Goal: Information Seeking & Learning: Learn about a topic

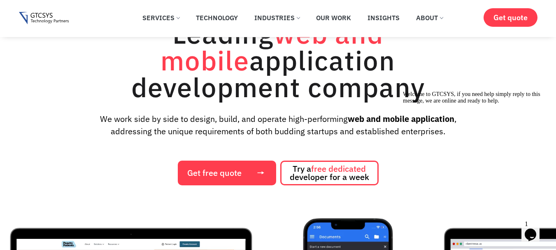
scroll to position [206, 0]
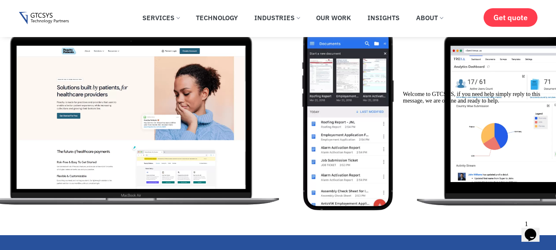
drag, startPoint x: 354, startPoint y: 90, endPoint x: 258, endPoint y: 81, distance: 96.7
click at [399, 88] on html "Welcome to GTCSYS, if you need help simply reply to this message, we are online…" at bounding box center [473, 150] width 148 height 125
click at [399, 151] on html "Welcome to GTCSYS, if you need help simply reply to this message, we are online…" at bounding box center [473, 150] width 148 height 125
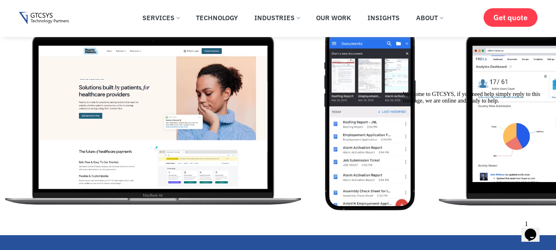
click at [324, 148] on img "2 / 12" at bounding box center [369, 117] width 91 height 185
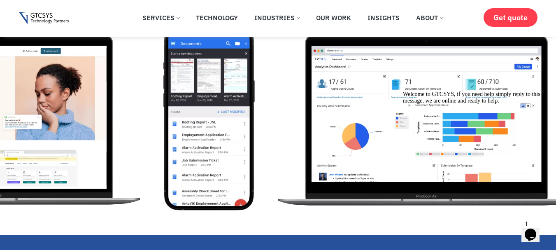
click at [174, 147] on img "2 / 12" at bounding box center [208, 117] width 91 height 185
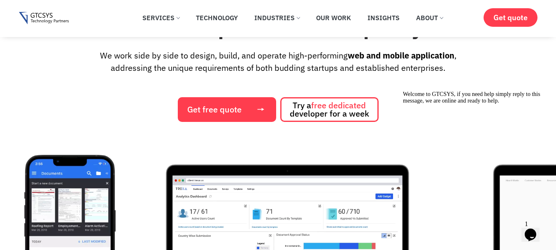
scroll to position [123, 0]
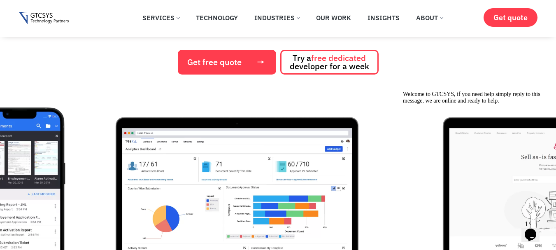
click at [166, 160] on img "3 / 12" at bounding box center [236, 199] width 311 height 185
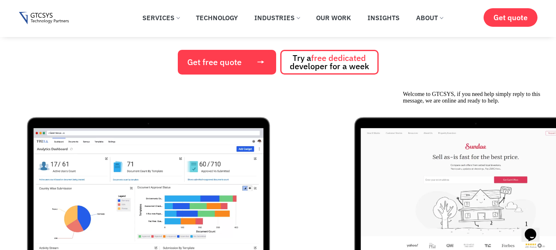
click at [109, 130] on div "3 / 12" at bounding box center [156, 199] width 327 height 185
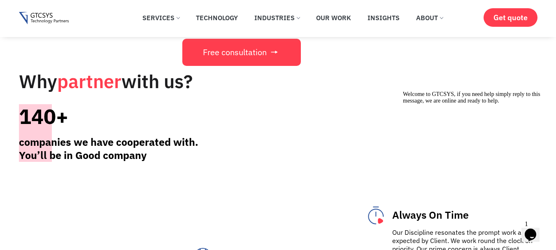
scroll to position [2838, 0]
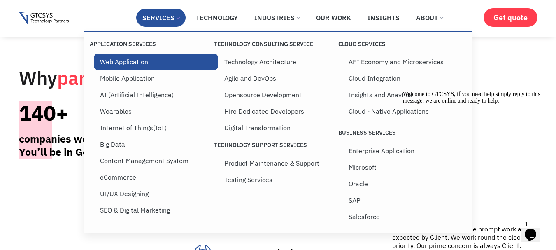
click at [141, 61] on link "Web Application" at bounding box center [156, 61] width 124 height 16
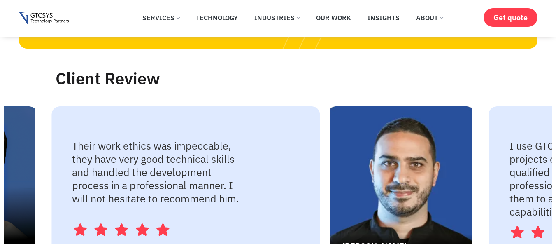
scroll to position [1461, 0]
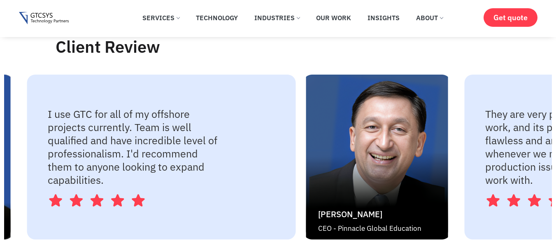
click at [306, 130] on img "2 / 4" at bounding box center [377, 156] width 142 height 165
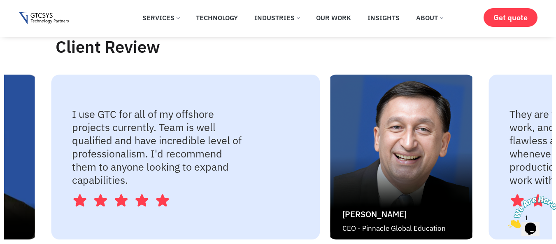
scroll to position [0, 0]
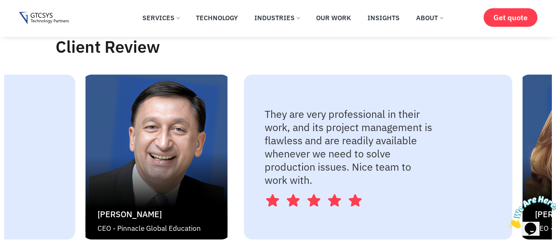
click at [118, 121] on img "2 / 4" at bounding box center [156, 156] width 142 height 165
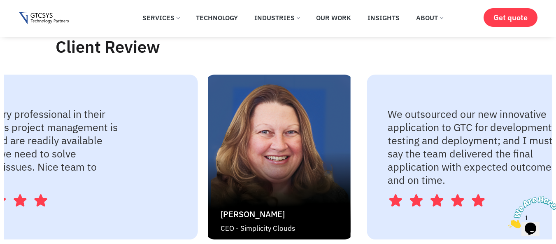
click at [208, 112] on img "3 / 4" at bounding box center [279, 156] width 142 height 165
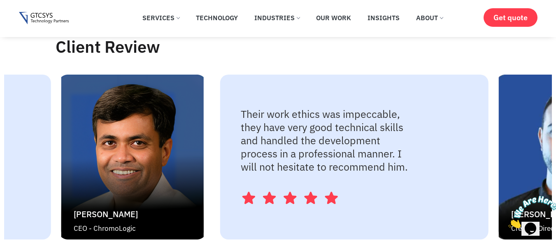
click at [133, 94] on img "4 / 4" at bounding box center [132, 156] width 142 height 165
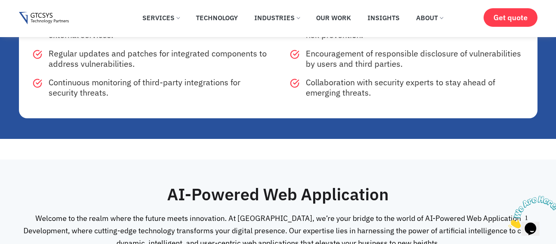
scroll to position [4278, 0]
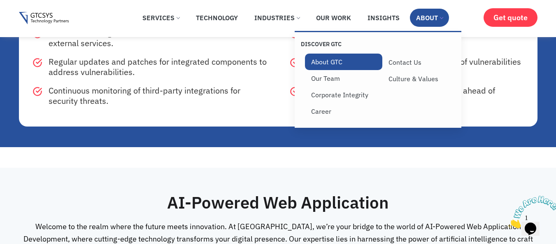
click at [343, 61] on link "About GTC" at bounding box center [343, 61] width 77 height 16
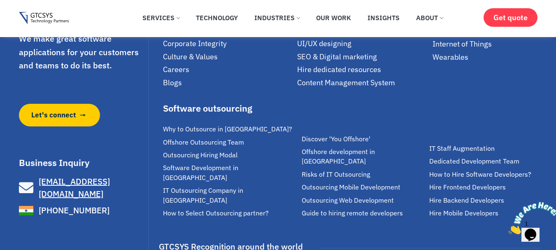
scroll to position [2239, 0]
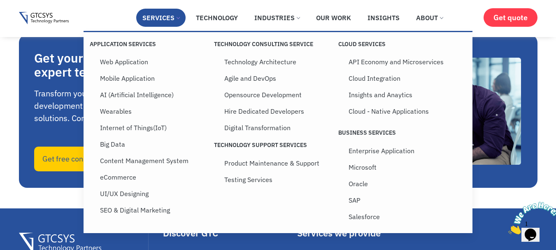
click at [155, 16] on link "Services" at bounding box center [160, 18] width 49 height 18
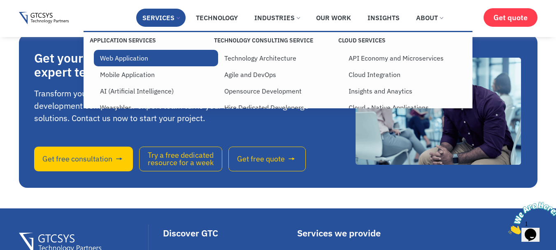
click at [122, 53] on ul "Application Services Web Application Mobile Application AI (Artificial Intellig…" at bounding box center [152, 125] width 124 height 194
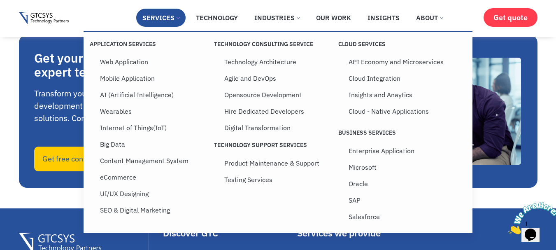
click at [151, 21] on link "Services" at bounding box center [160, 18] width 49 height 18
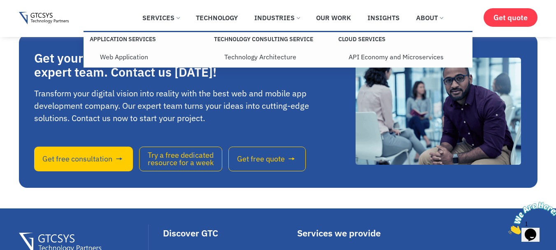
click at [78, 14] on link at bounding box center [60, 18] width 83 height 13
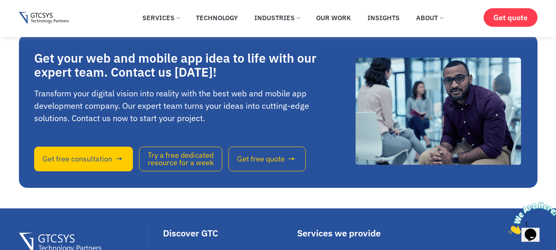
drag, startPoint x: 49, startPoint y: 15, endPoint x: 63, endPoint y: 16, distance: 14.0
click at [51, 15] on img at bounding box center [44, 18] width 50 height 13
